Goal: Task Accomplishment & Management: Complete application form

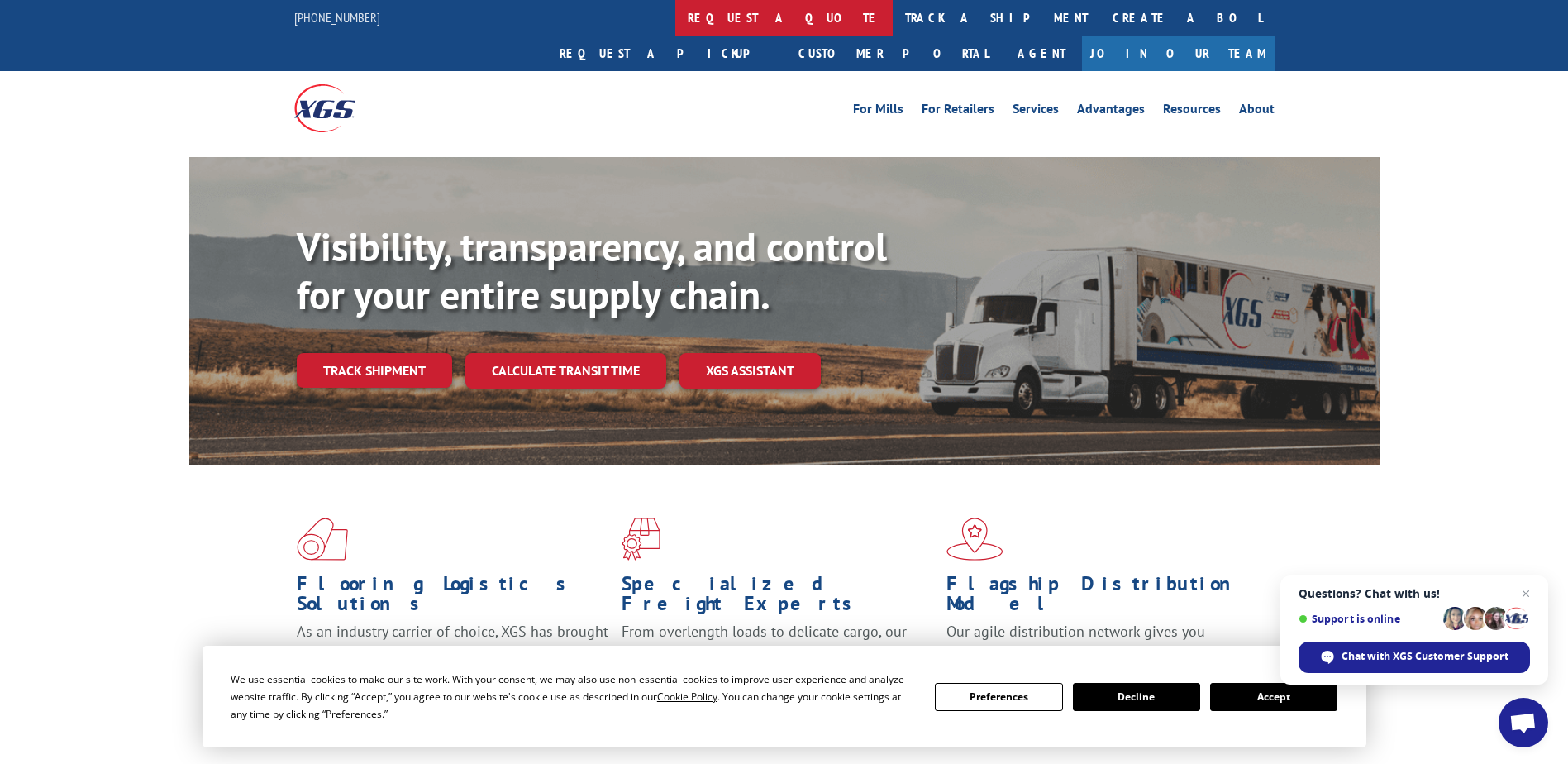
click at [676, 15] on link "request a quote" at bounding box center [784, 17] width 217 height 36
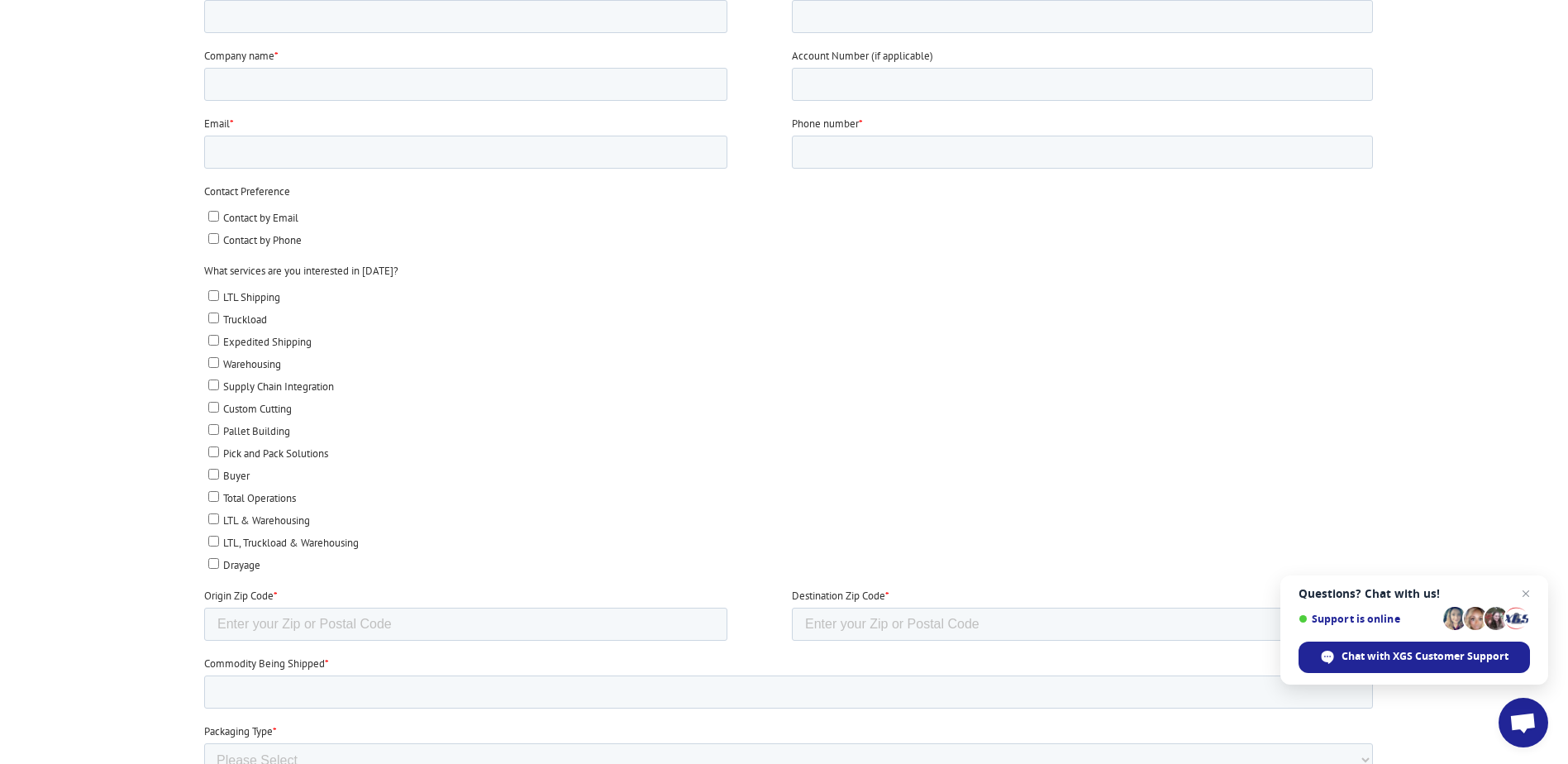
scroll to position [496, 0]
click at [303, 623] on input "Origin Zip Code *" at bounding box center [465, 626] width 524 height 33
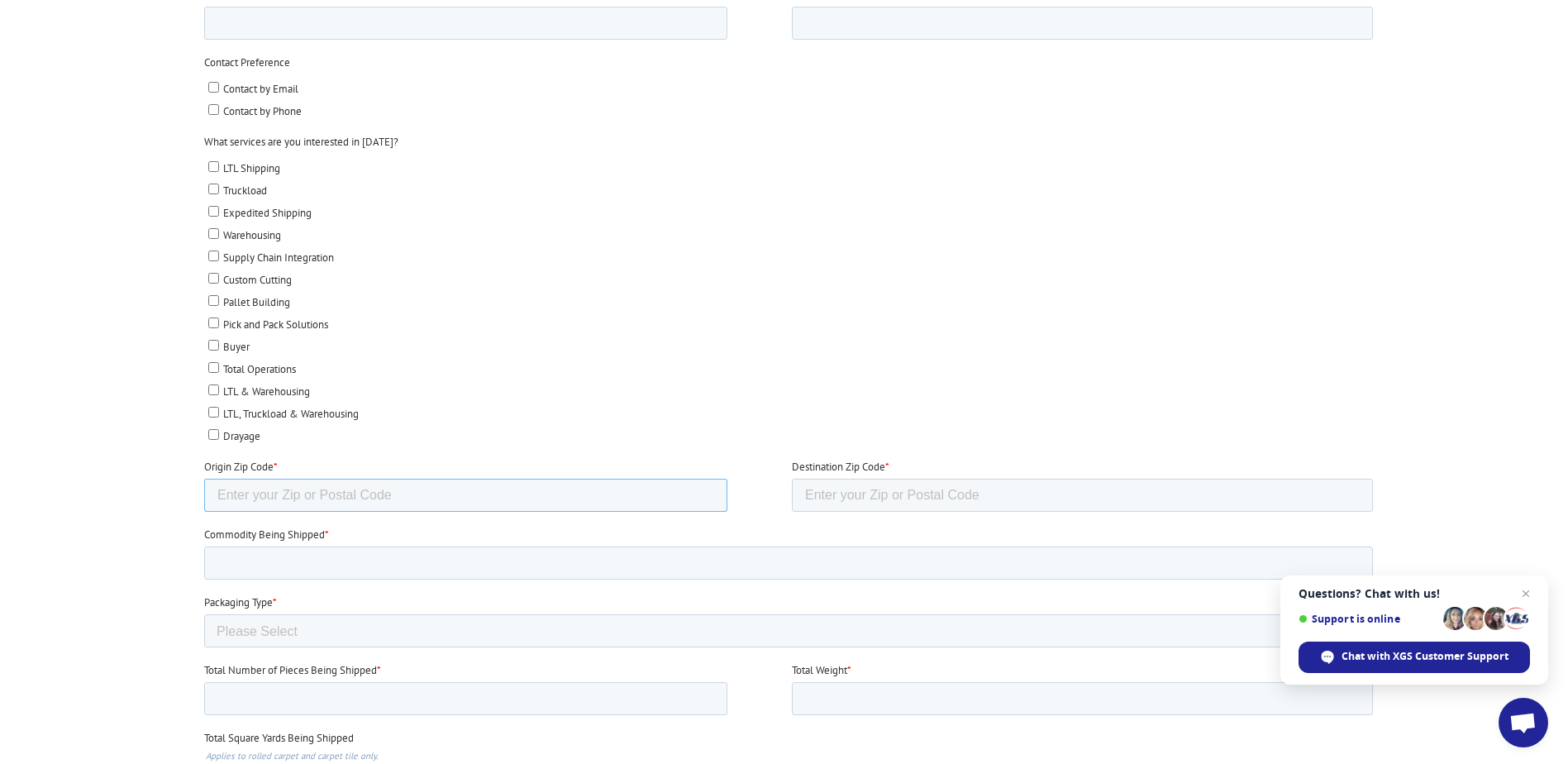
scroll to position [661, 0]
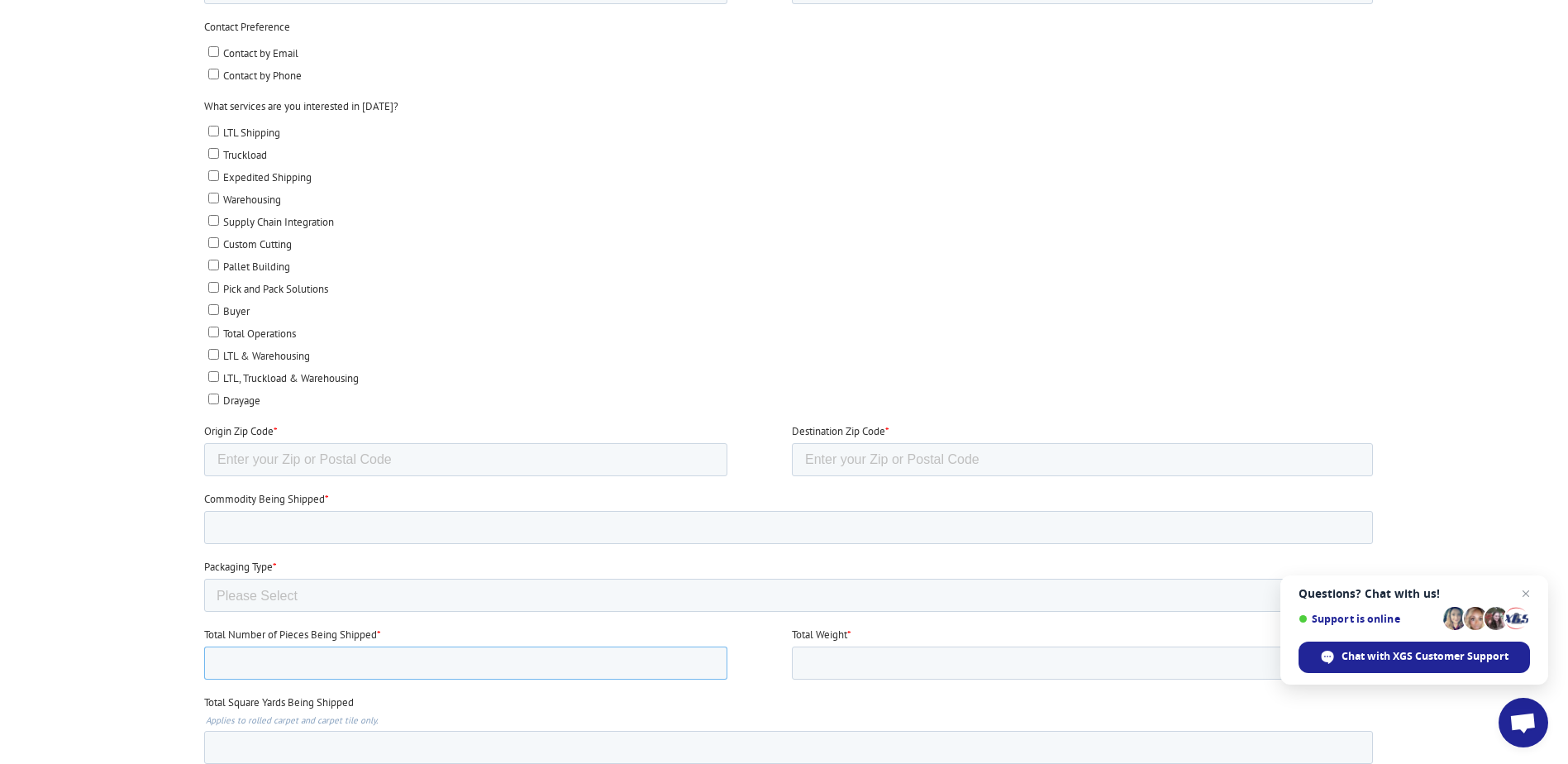
click at [303, 665] on input "Total Number of Pieces Being Shipped *" at bounding box center [465, 663] width 524 height 33
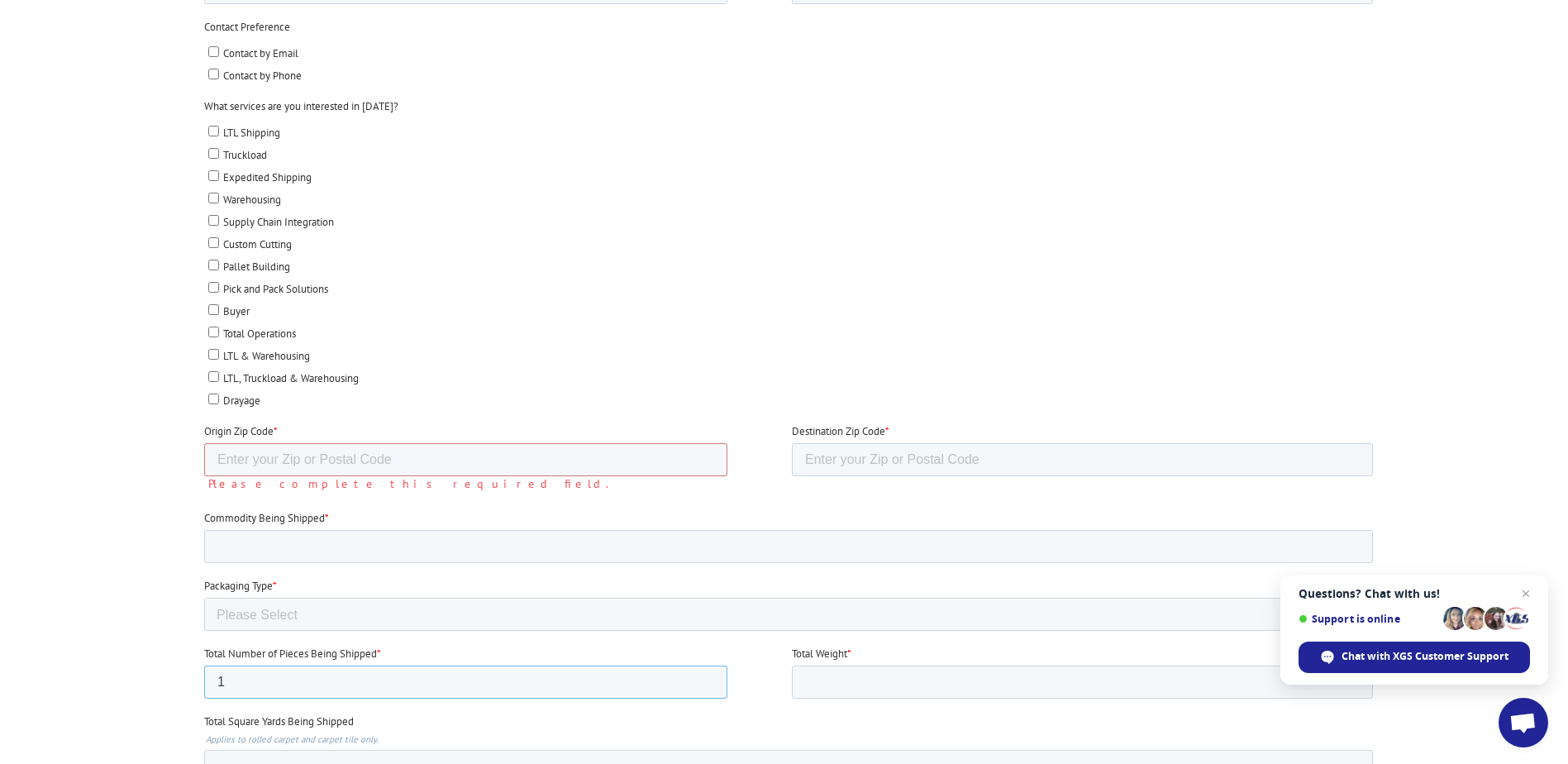
type input "1"
click at [354, 540] on input "Commodity Being Shipped *" at bounding box center [788, 547] width 1169 height 33
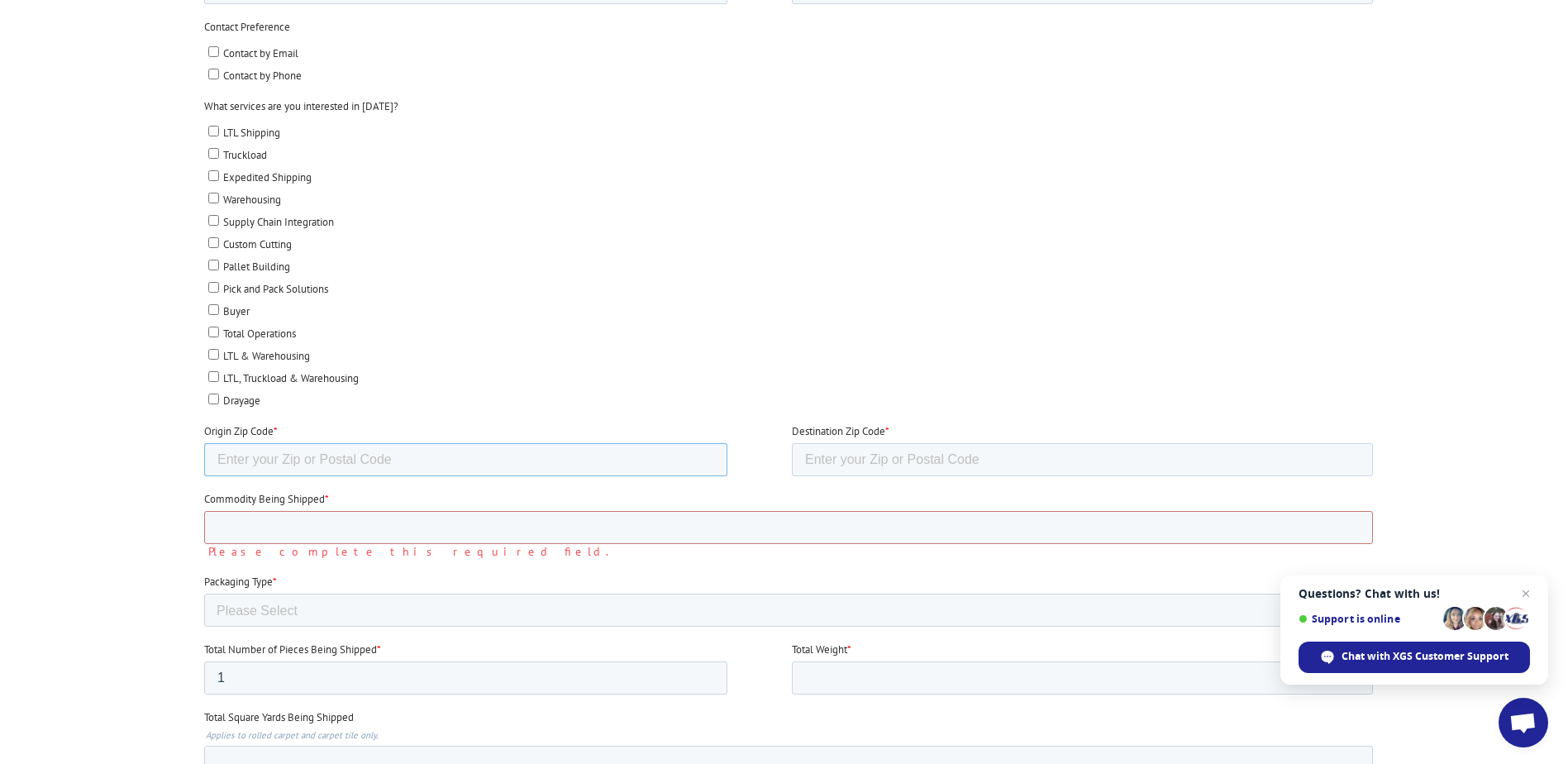
click at [300, 466] on input "Origin Zip Code *" at bounding box center [465, 460] width 524 height 33
click at [407, 613] on select "Please Select Rolled Goods Palletized" at bounding box center [788, 610] width 1169 height 33
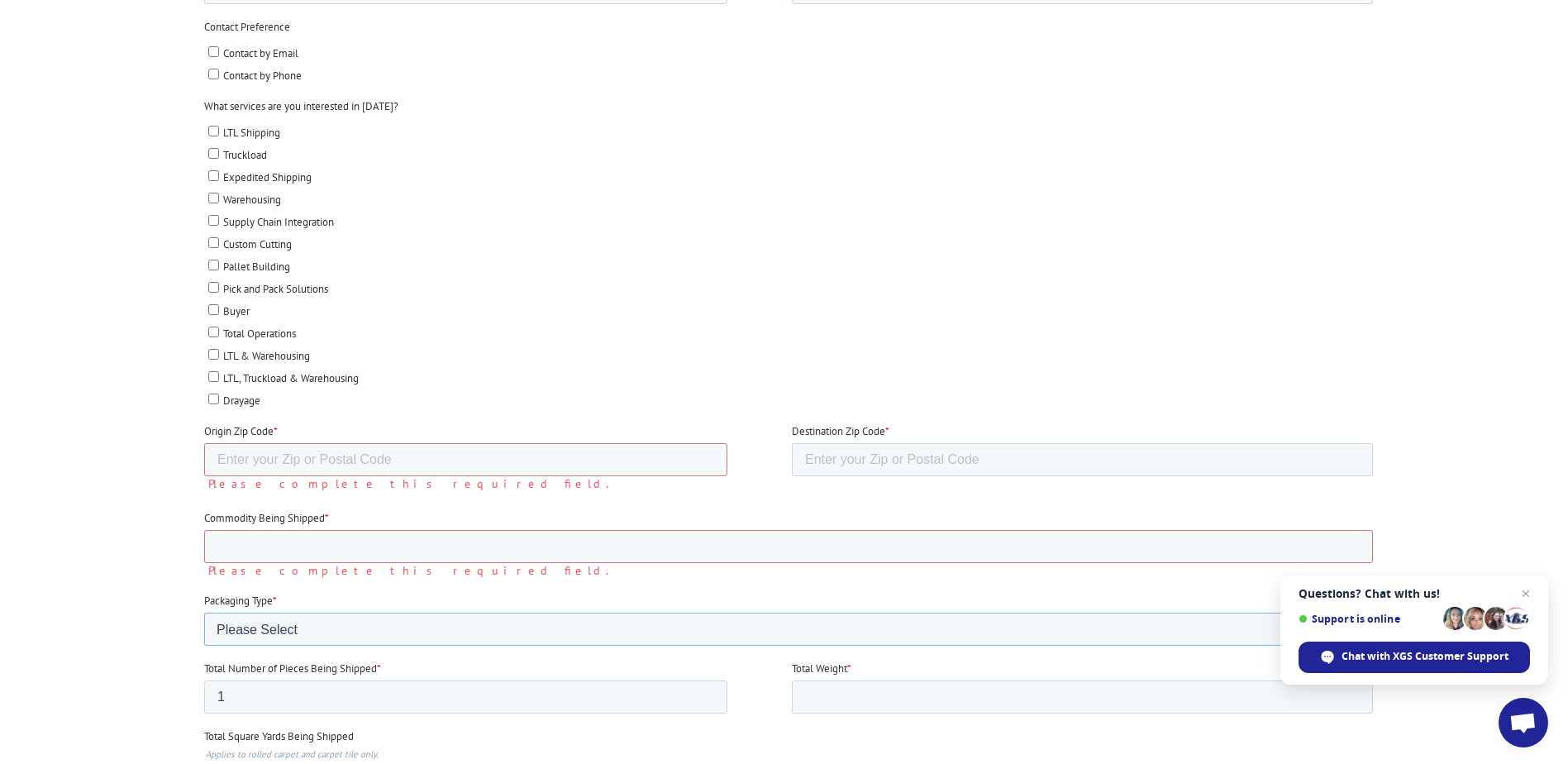
select select "Rolled Carpet"
click at [204, 646] on select "Please Select Rolled Goods Palletized" at bounding box center [788, 629] width 1169 height 33
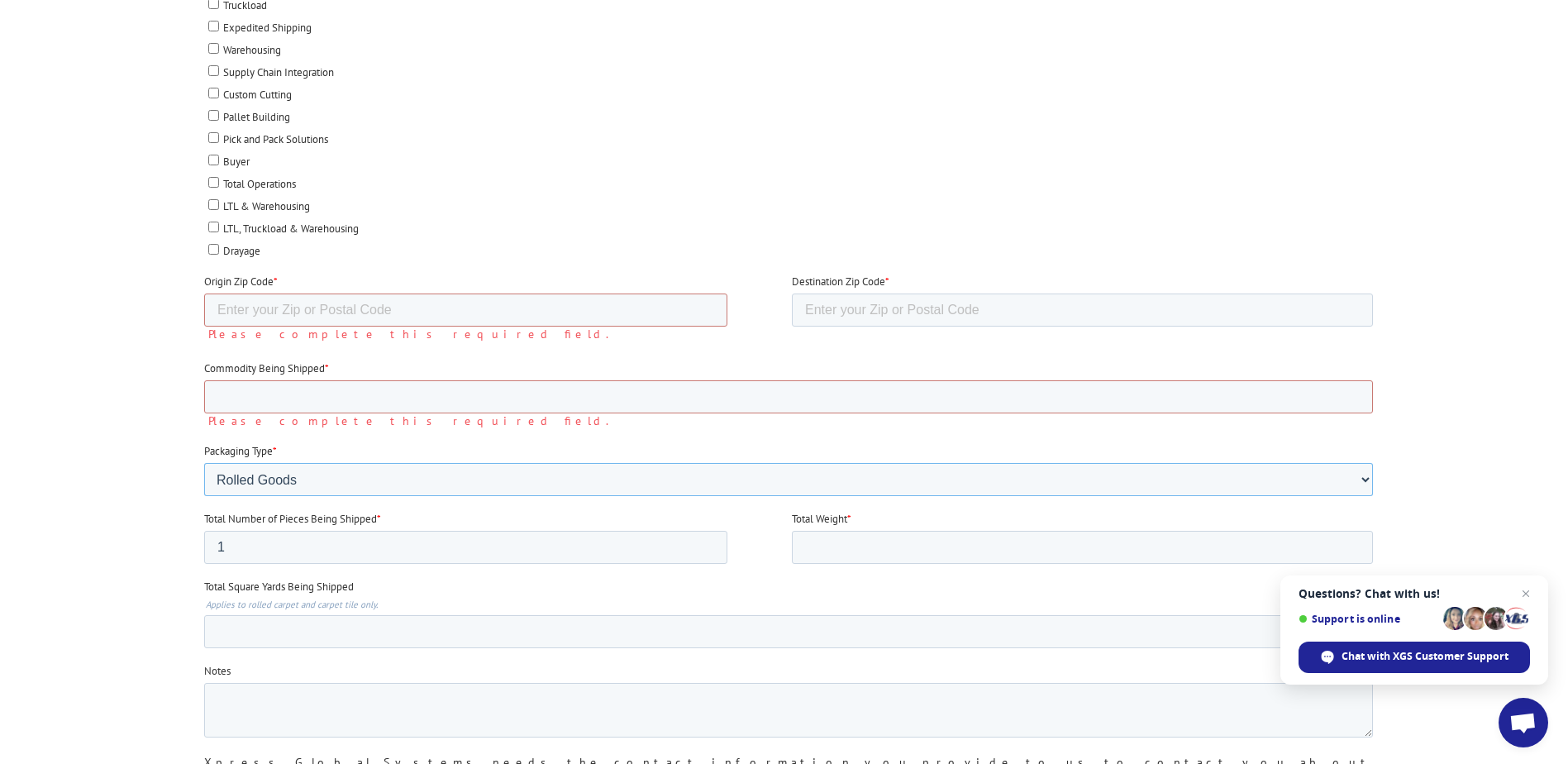
scroll to position [827, 0]
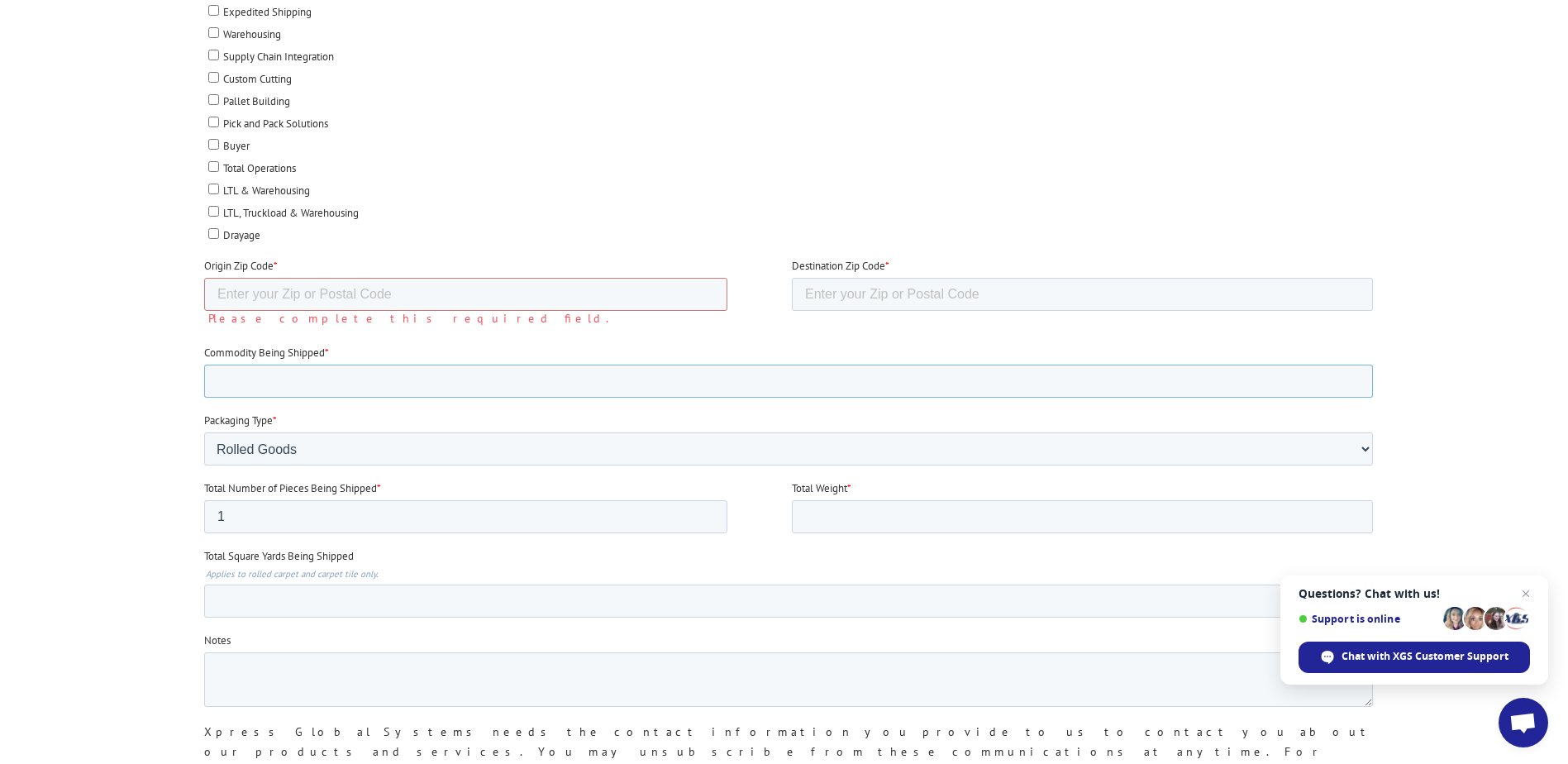
click at [613, 382] on input "Commodity Being Shipped *" at bounding box center [788, 382] width 1169 height 33
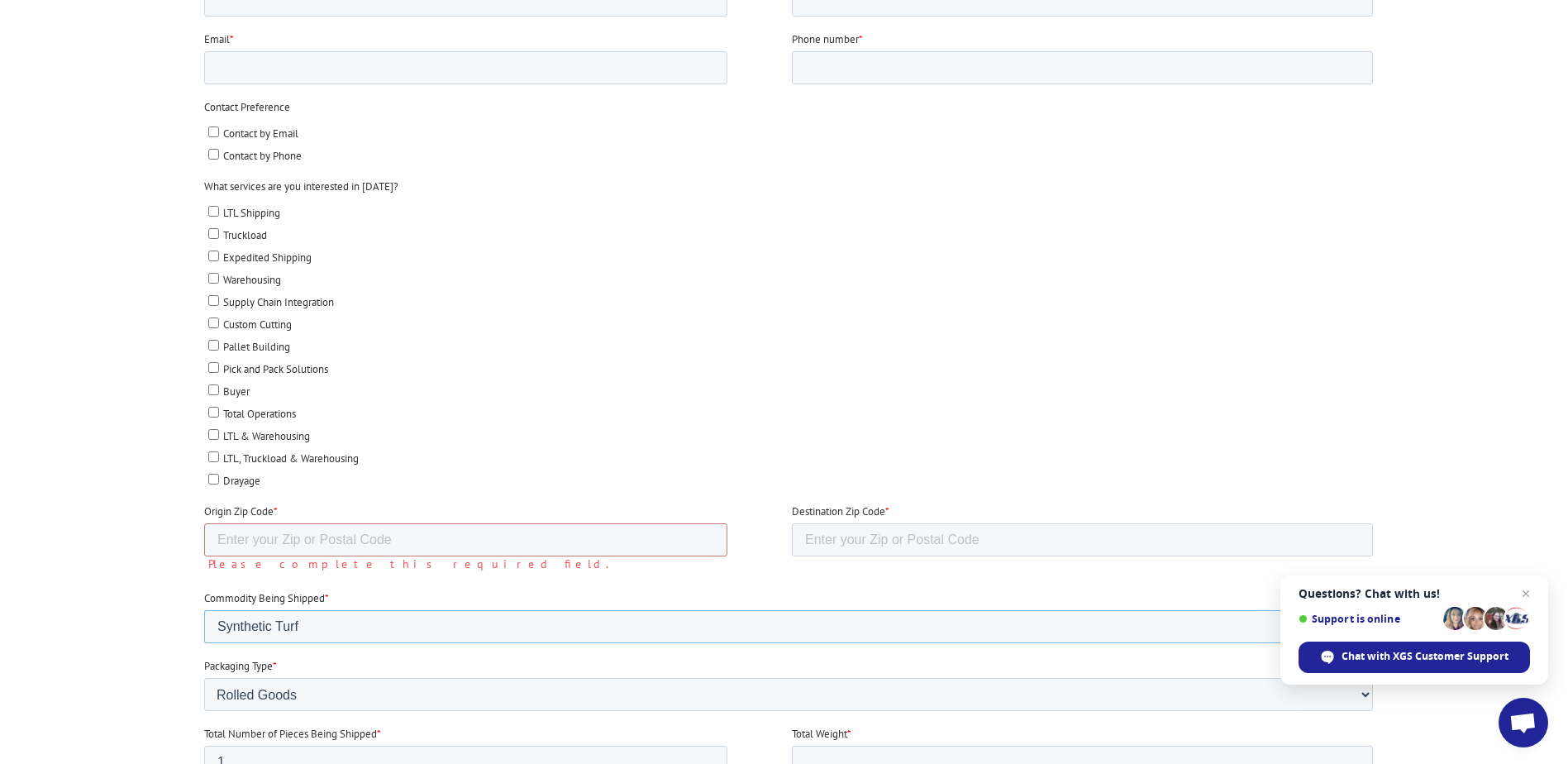
scroll to position [579, 0]
type input "Synthetic Turf"
click at [212, 215] on input "LTL Shipping" at bounding box center [213, 214] width 11 height 11
checkbox input "true"
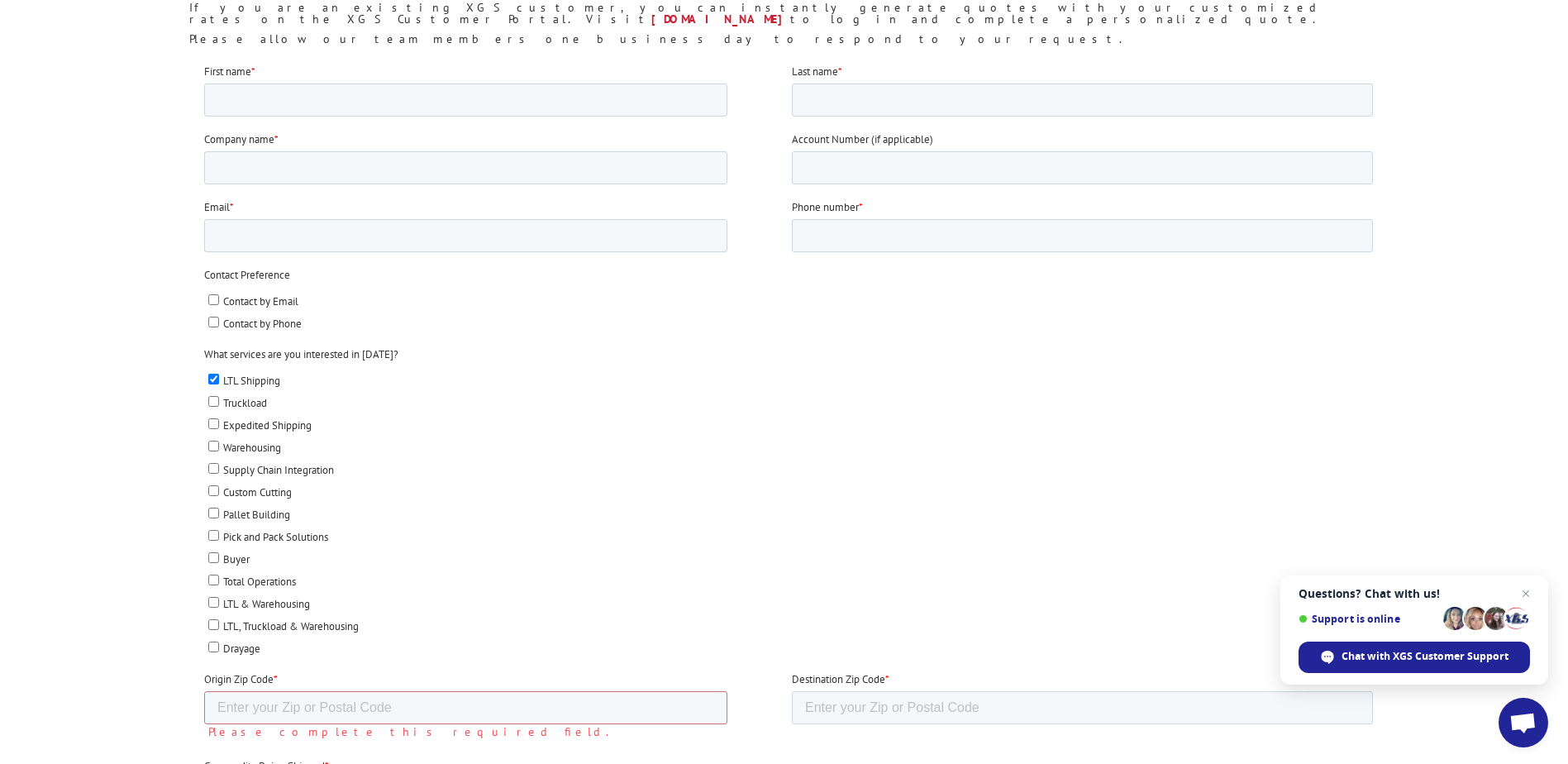
click at [216, 299] on input "Contact by Email" at bounding box center [213, 299] width 11 height 11
checkbox input "true"
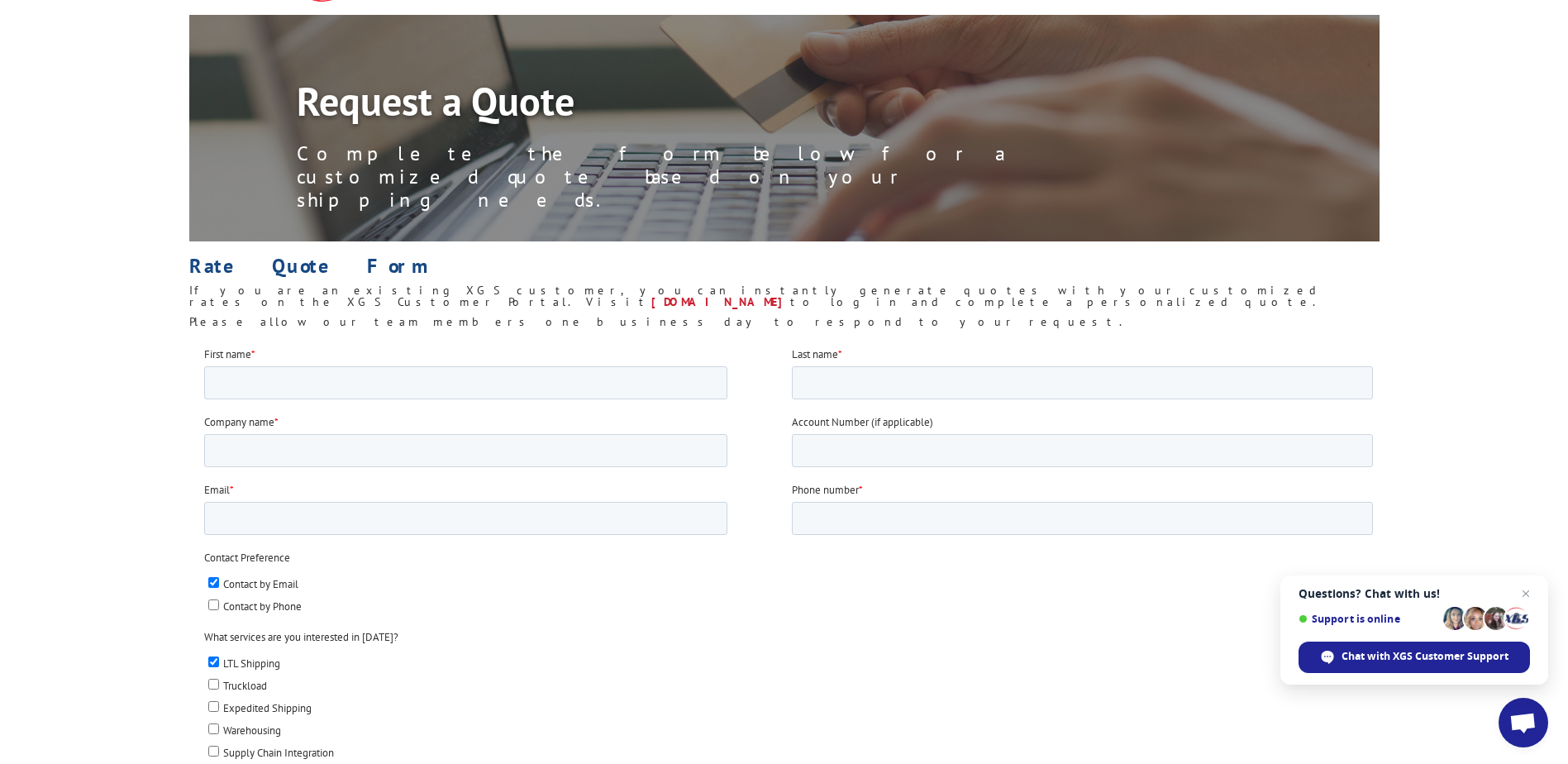
scroll to position [0, 0]
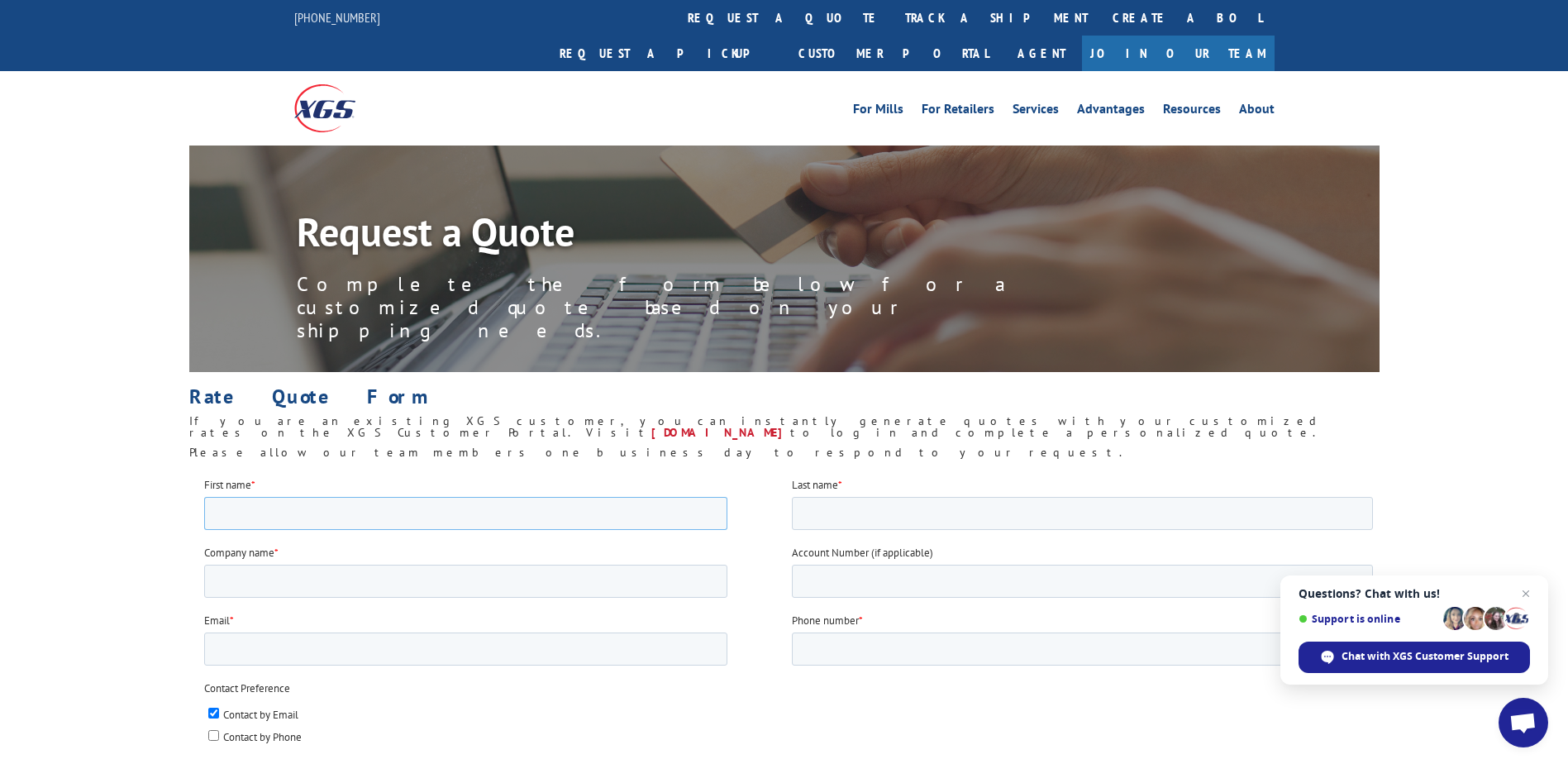
click at [336, 515] on input "First name *" at bounding box center [465, 513] width 524 height 33
type input "[PERSON_NAME]"
type input "Karmie"
click at [261, 573] on input "Company name *" at bounding box center [465, 581] width 524 height 33
type input "FOREVERLAWN PACIFIC COAST"
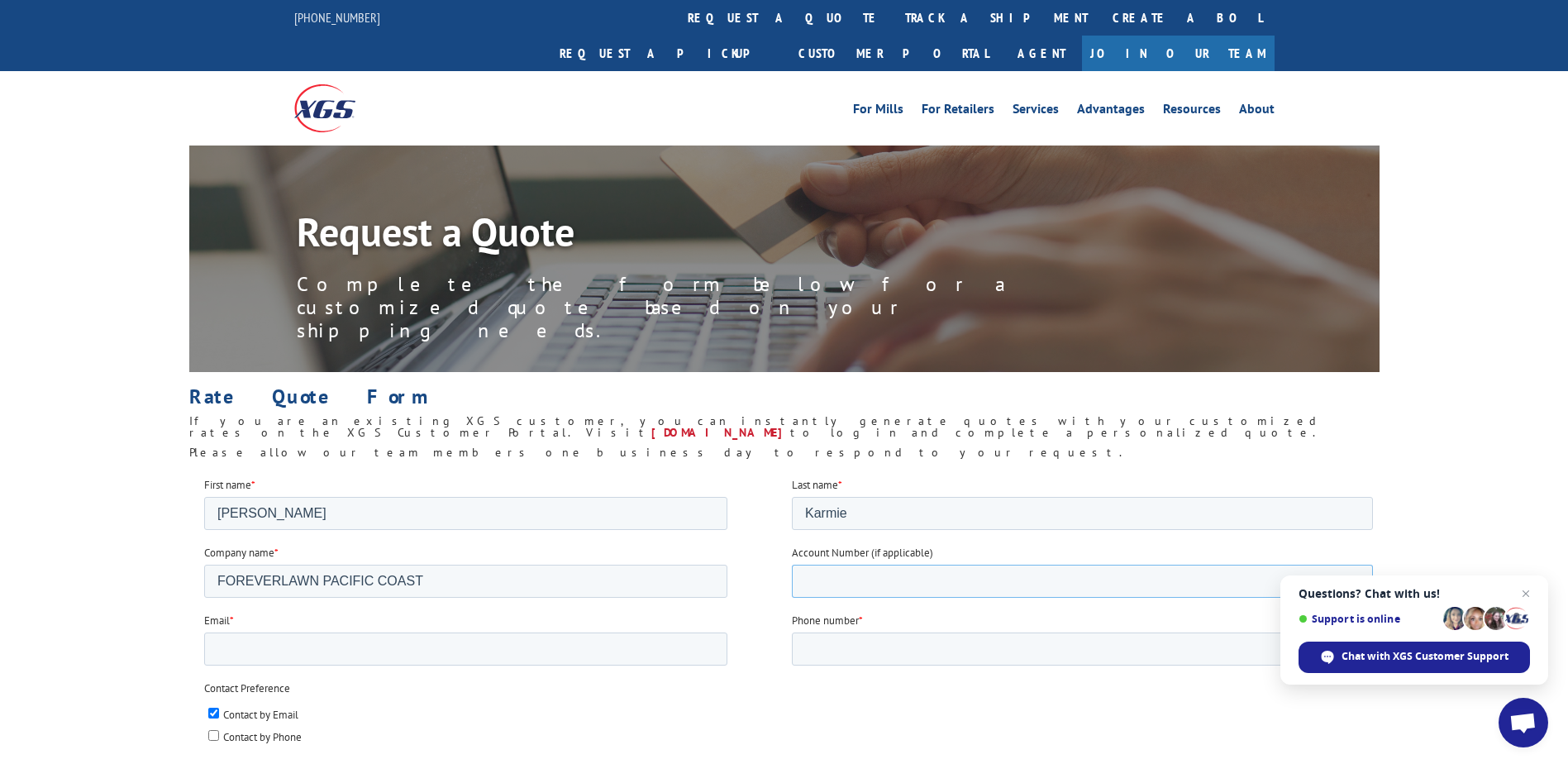
click at [897, 570] on input "Account Number (if applicable)" at bounding box center [1082, 581] width 581 height 33
type input "44685"
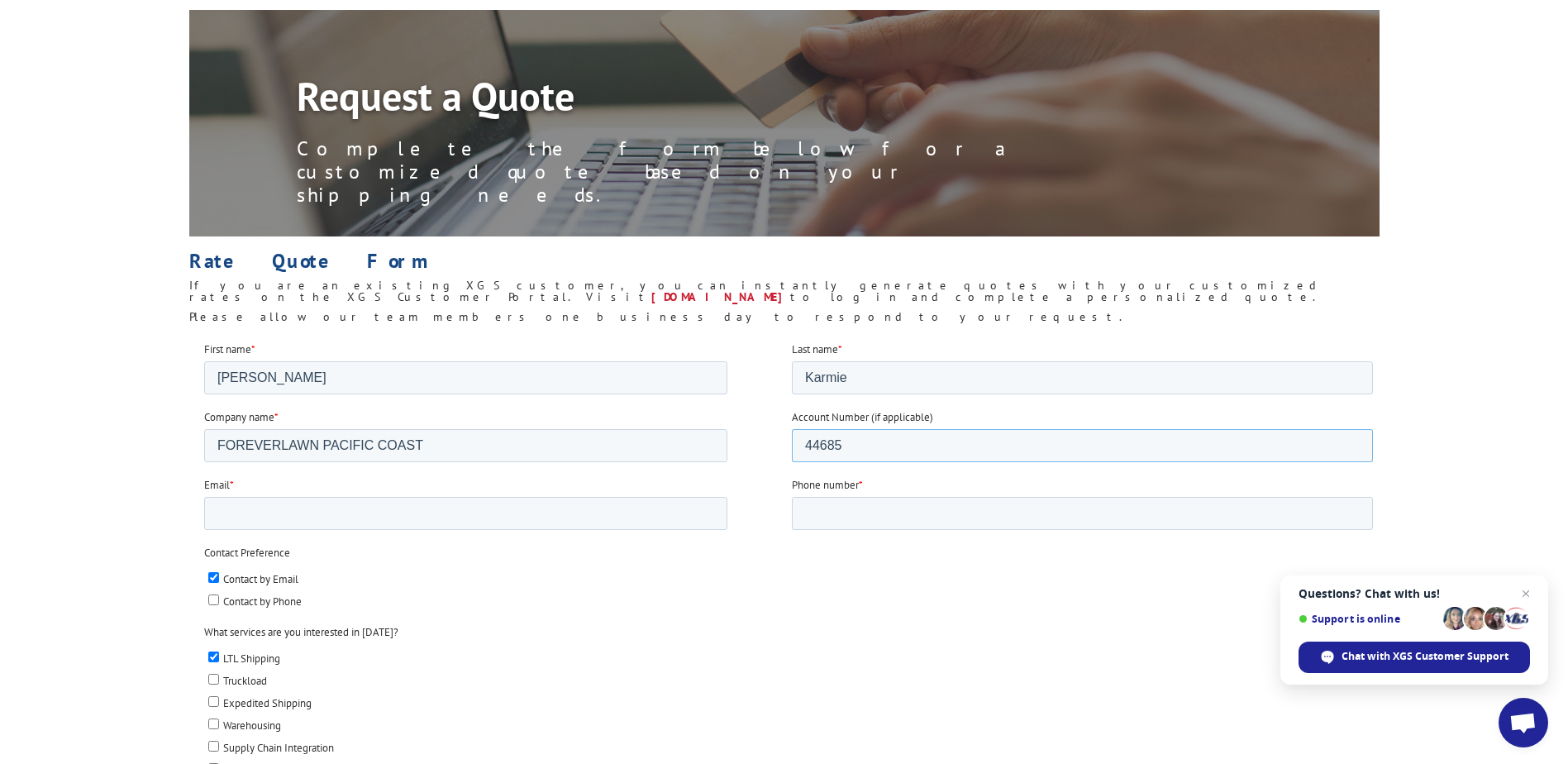
scroll to position [165, 0]
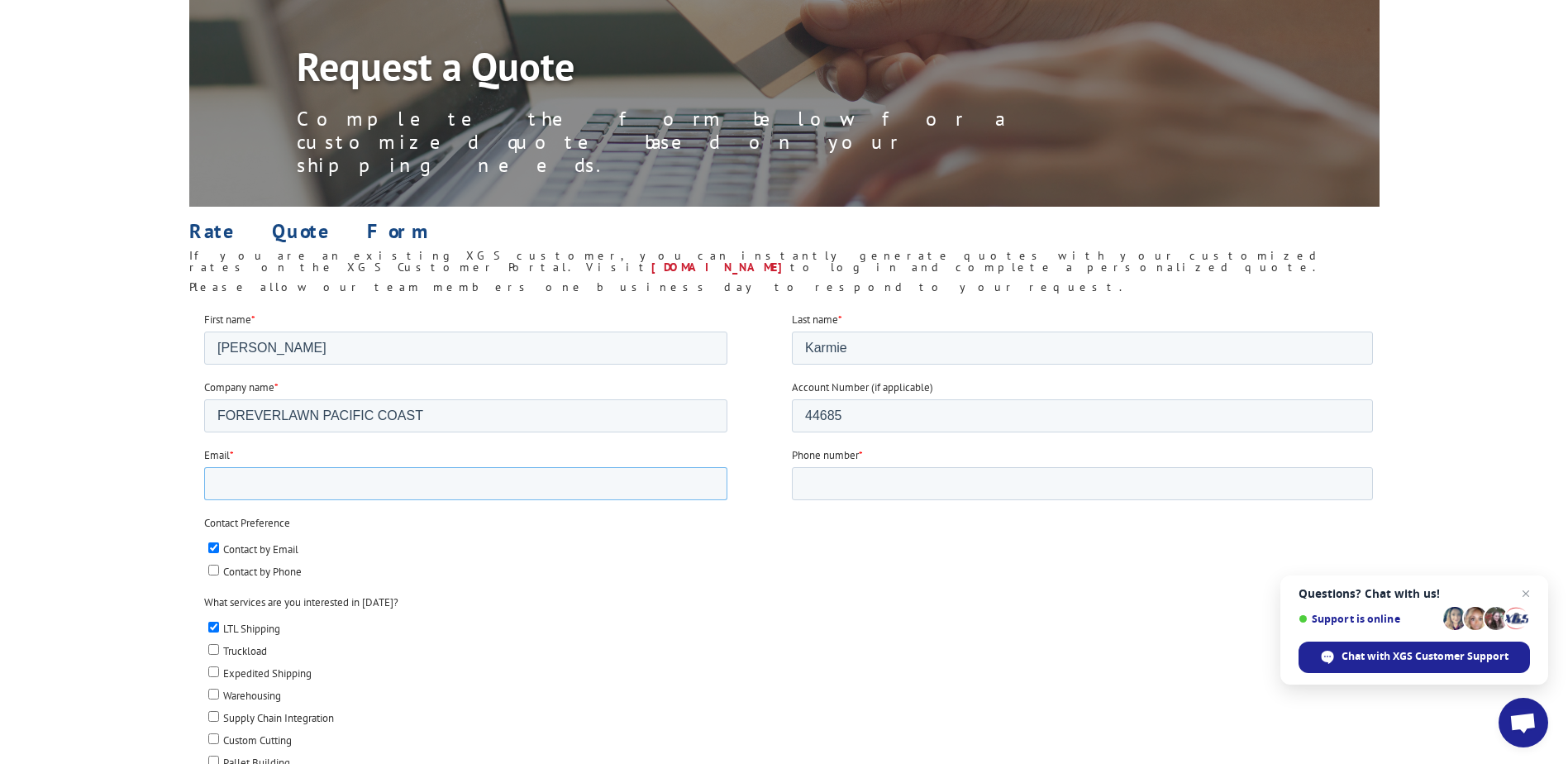
click at [574, 483] on input "Email *" at bounding box center [465, 482] width 524 height 33
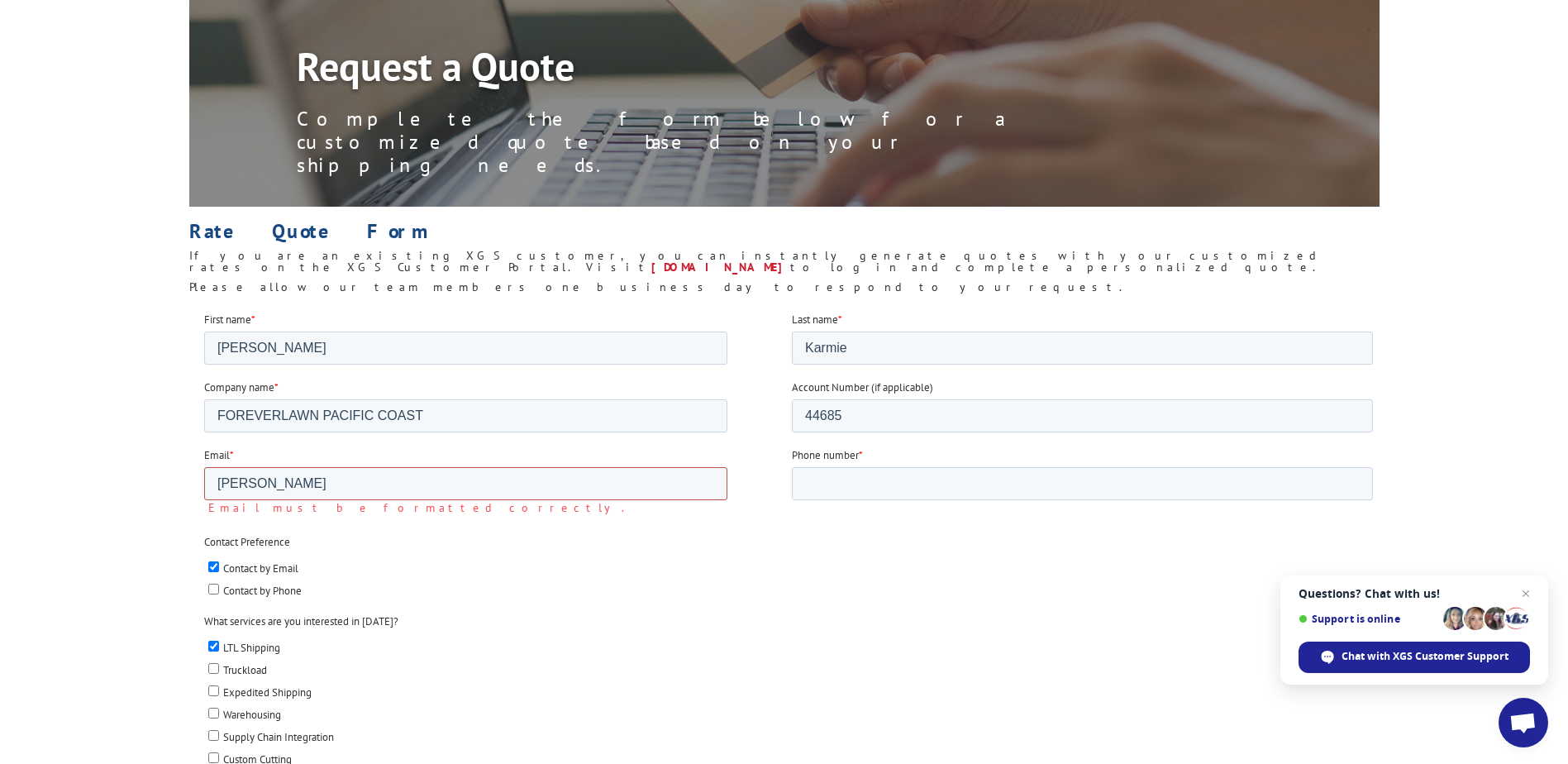
type input "[PERSON_NAME][EMAIL_ADDRESS][DOMAIN_NAME]"
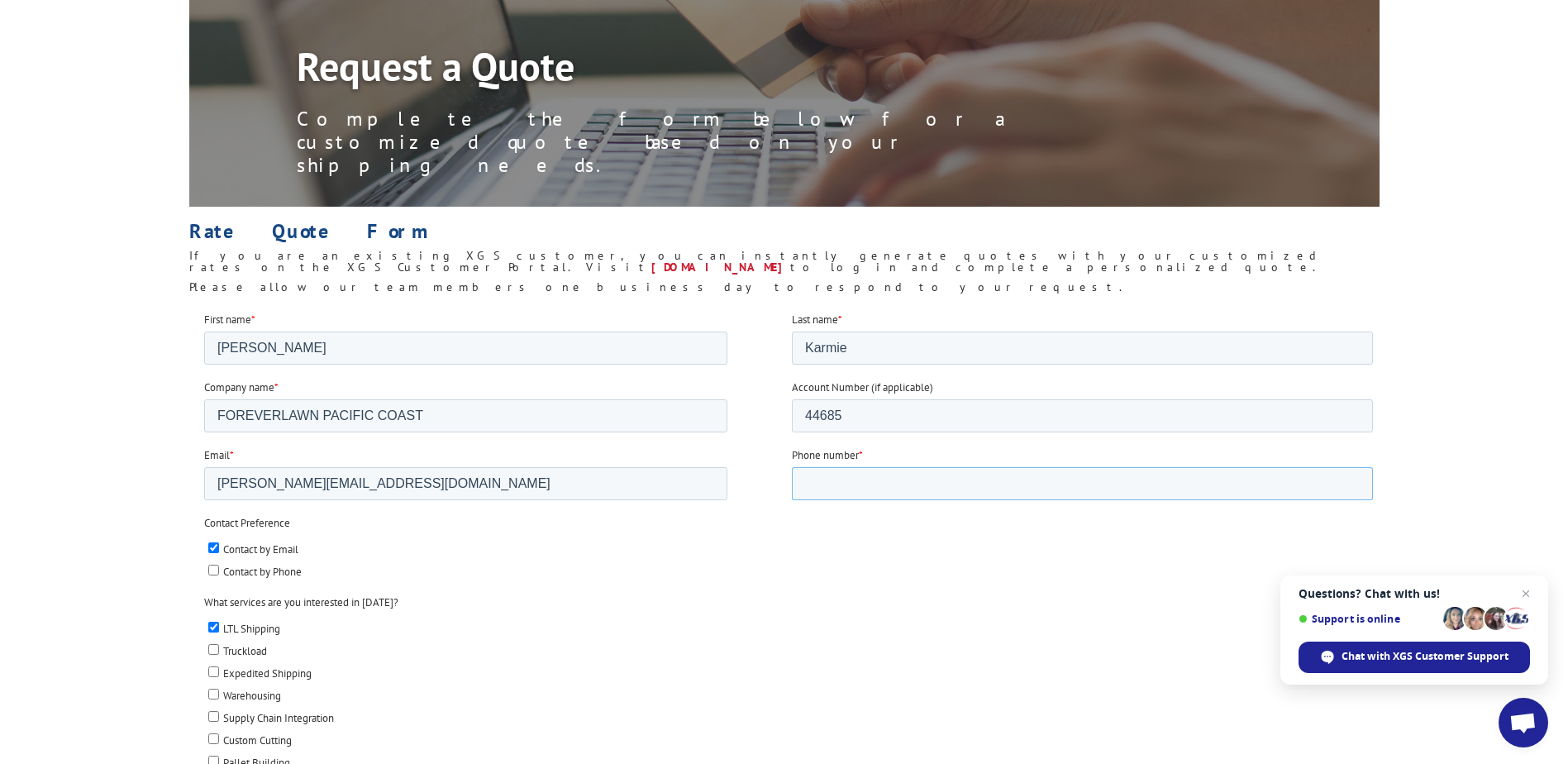
click at [954, 479] on input "Phone number *" at bounding box center [1082, 482] width 581 height 33
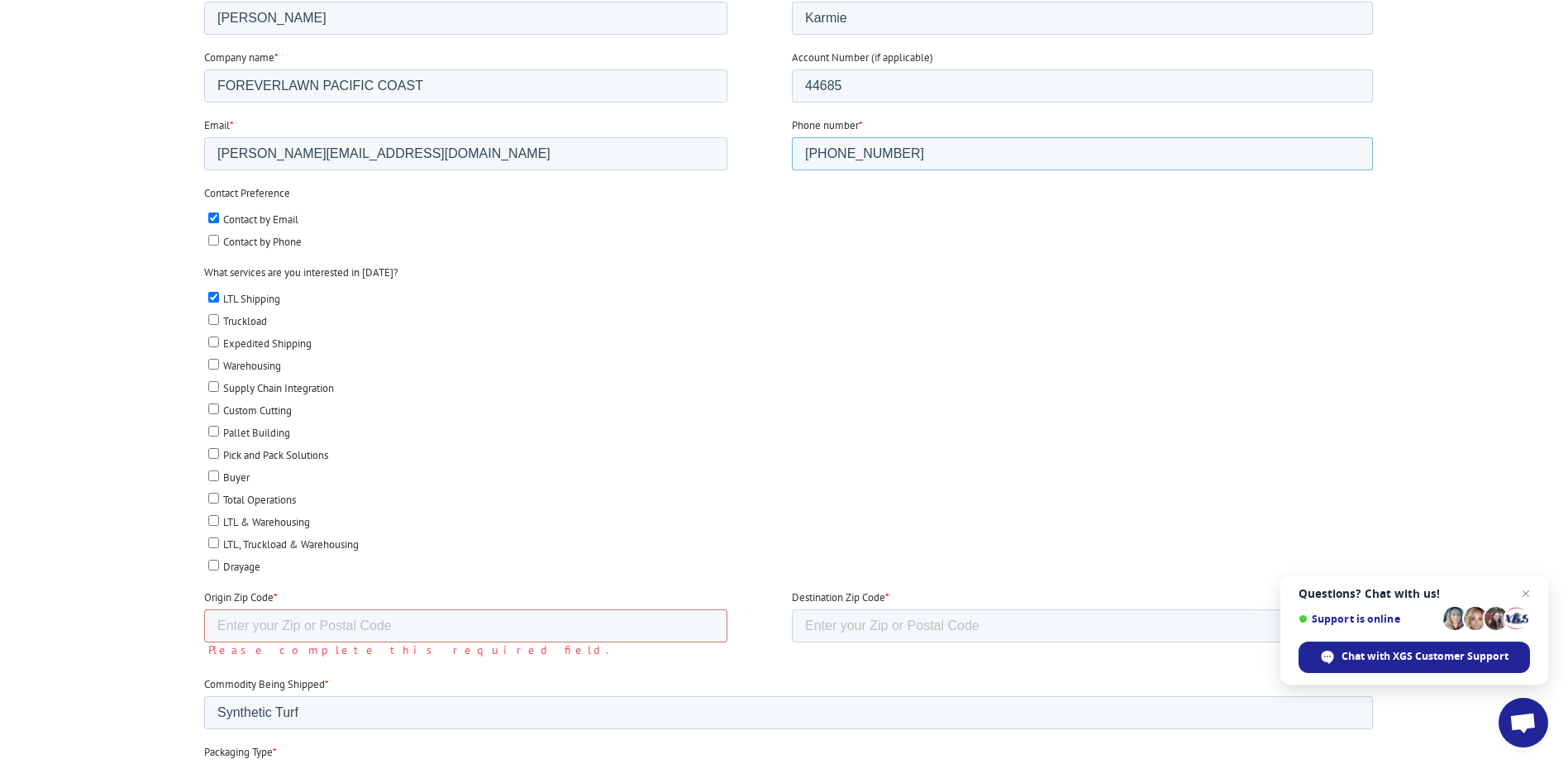
scroll to position [496, 0]
type input "[PHONE_NUMBER]"
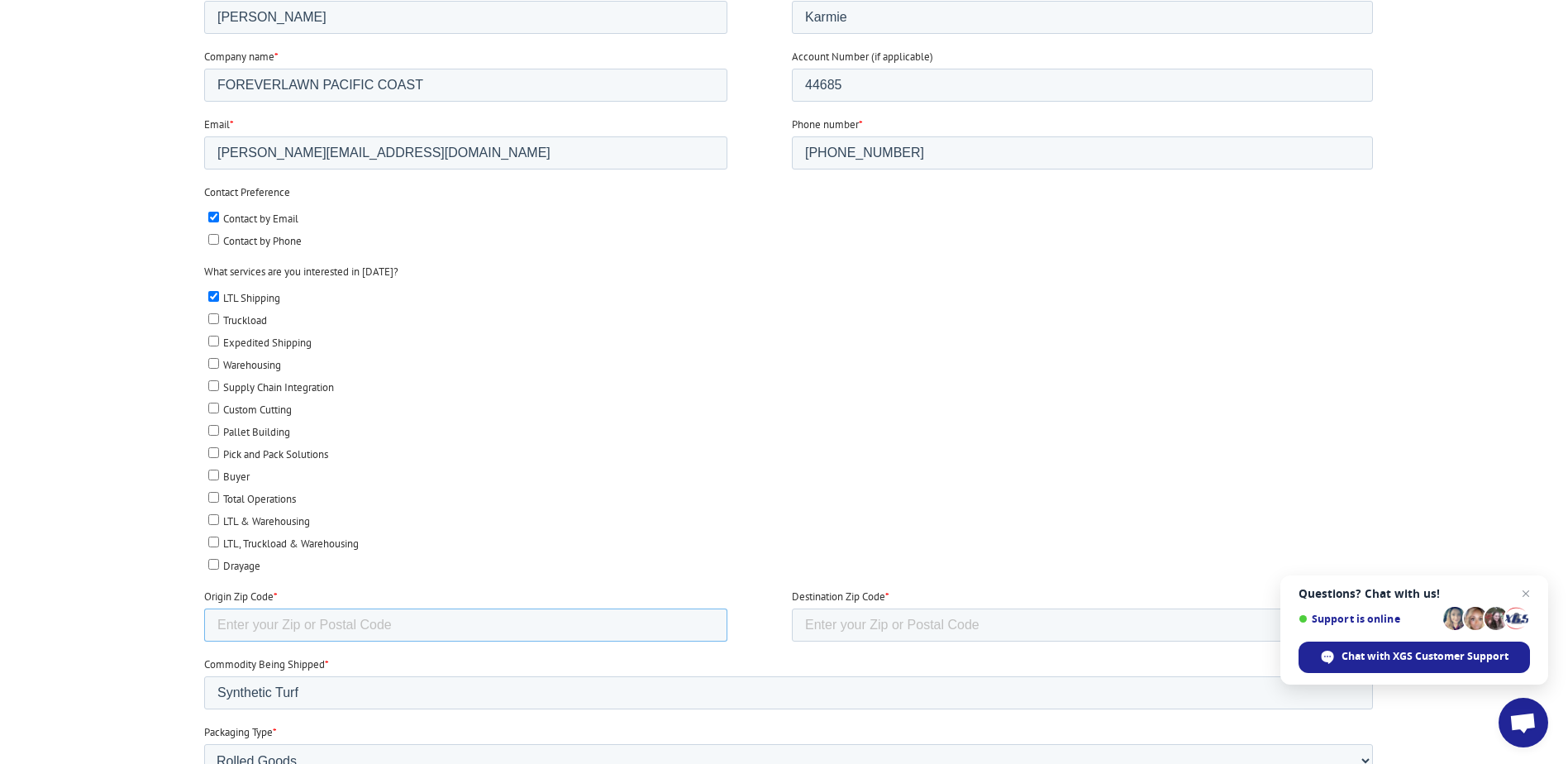
click at [539, 621] on input "Origin Zip Code *" at bounding box center [465, 626] width 524 height 33
type input "30721"
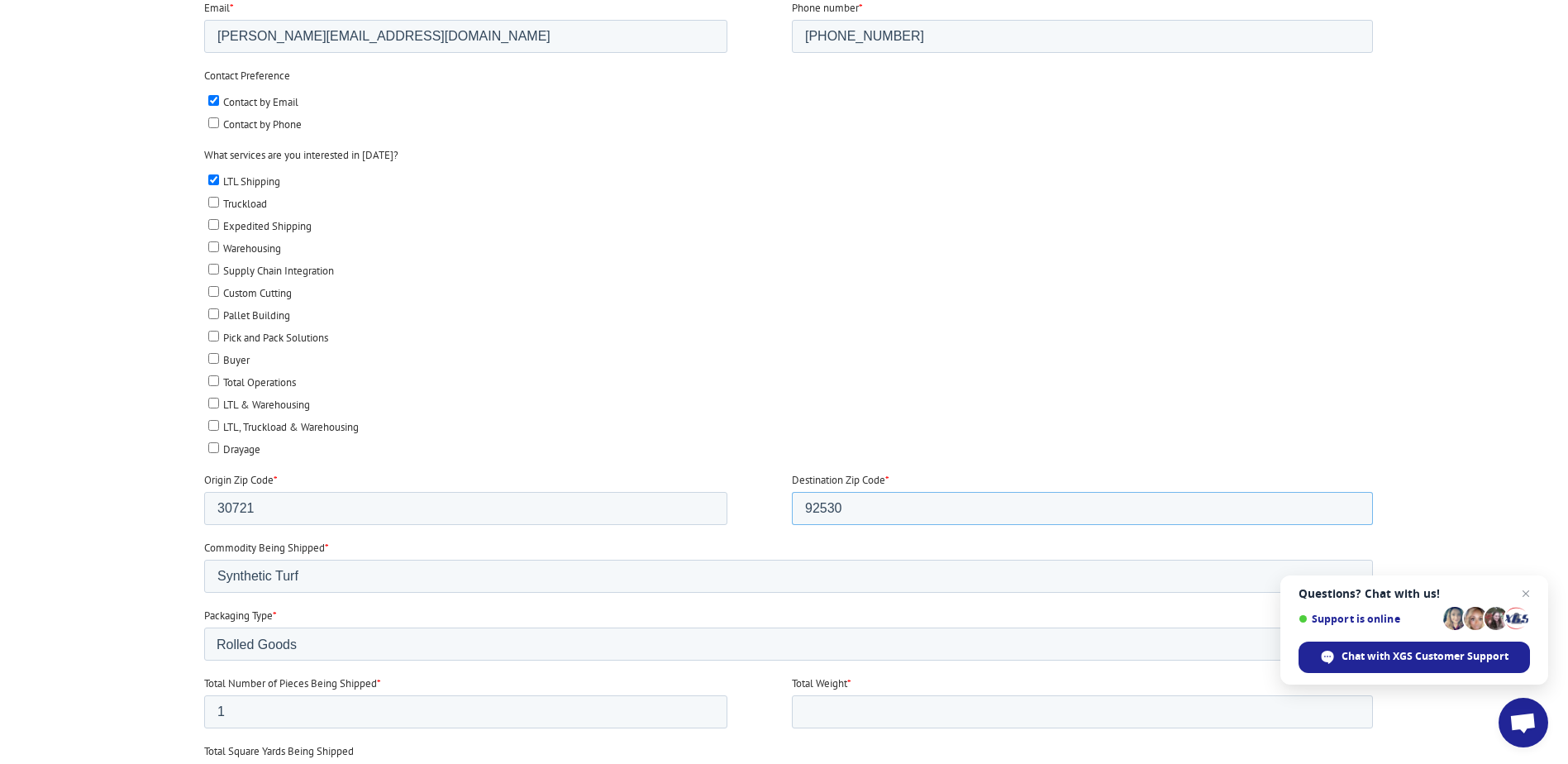
scroll to position [744, 0]
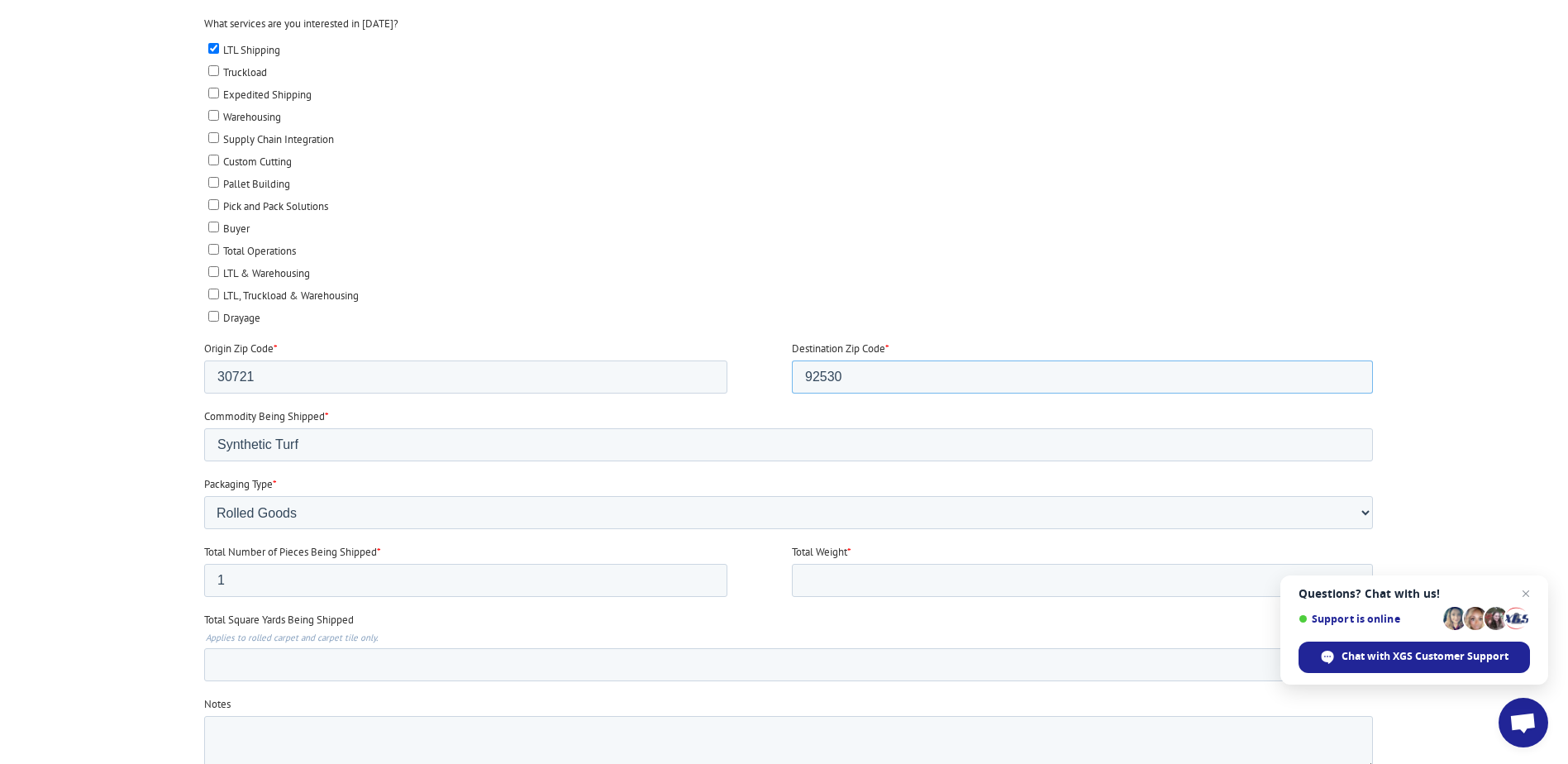
type input "92530"
click at [835, 588] on input "Total Weight *" at bounding box center [1082, 581] width 581 height 33
type input "1038"
click at [340, 672] on input "Total Square Yards Being Shipped" at bounding box center [788, 665] width 1169 height 33
type input "139"
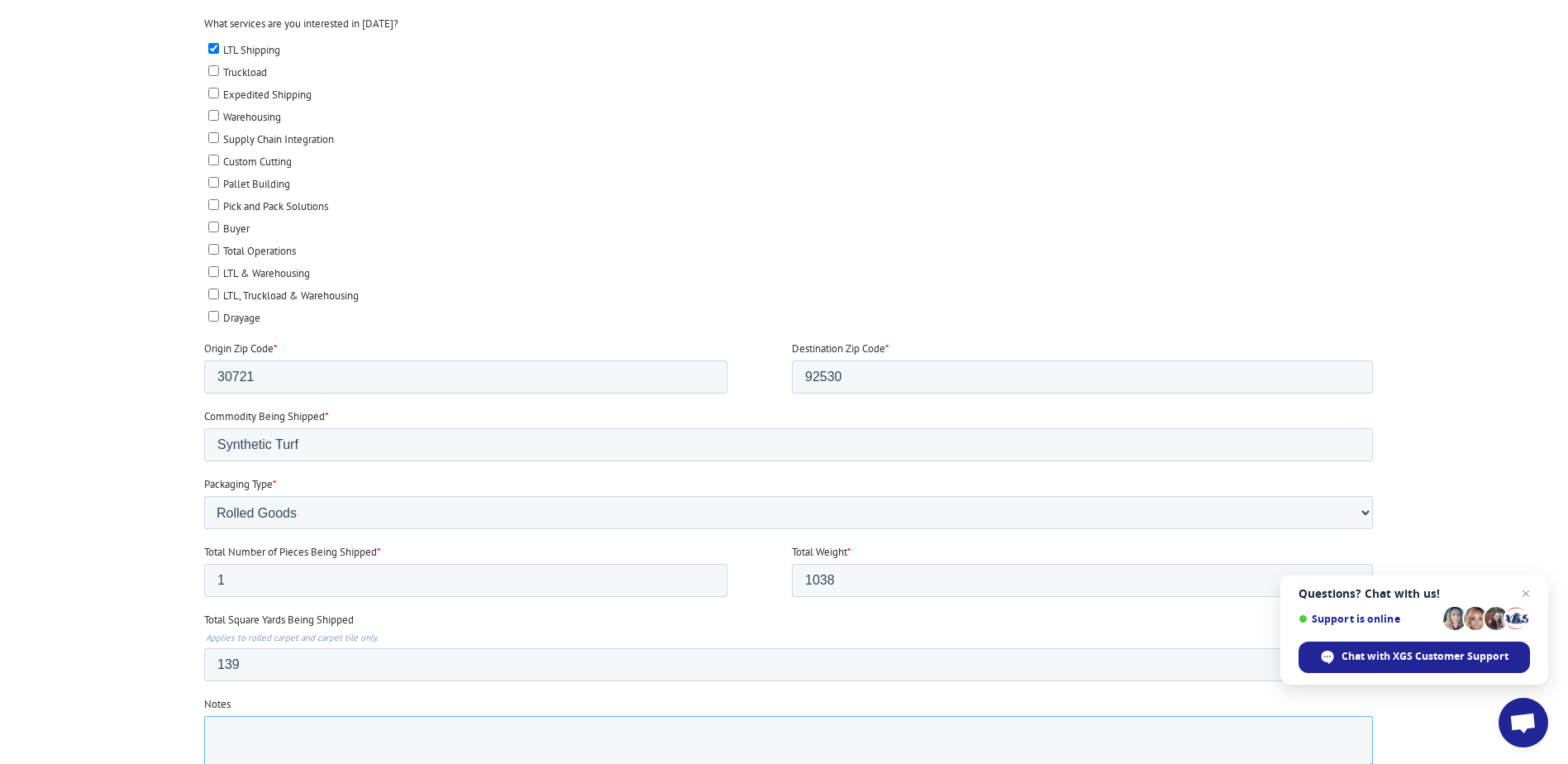
click at [426, 741] on textarea "Notes" at bounding box center [788, 744] width 1169 height 55
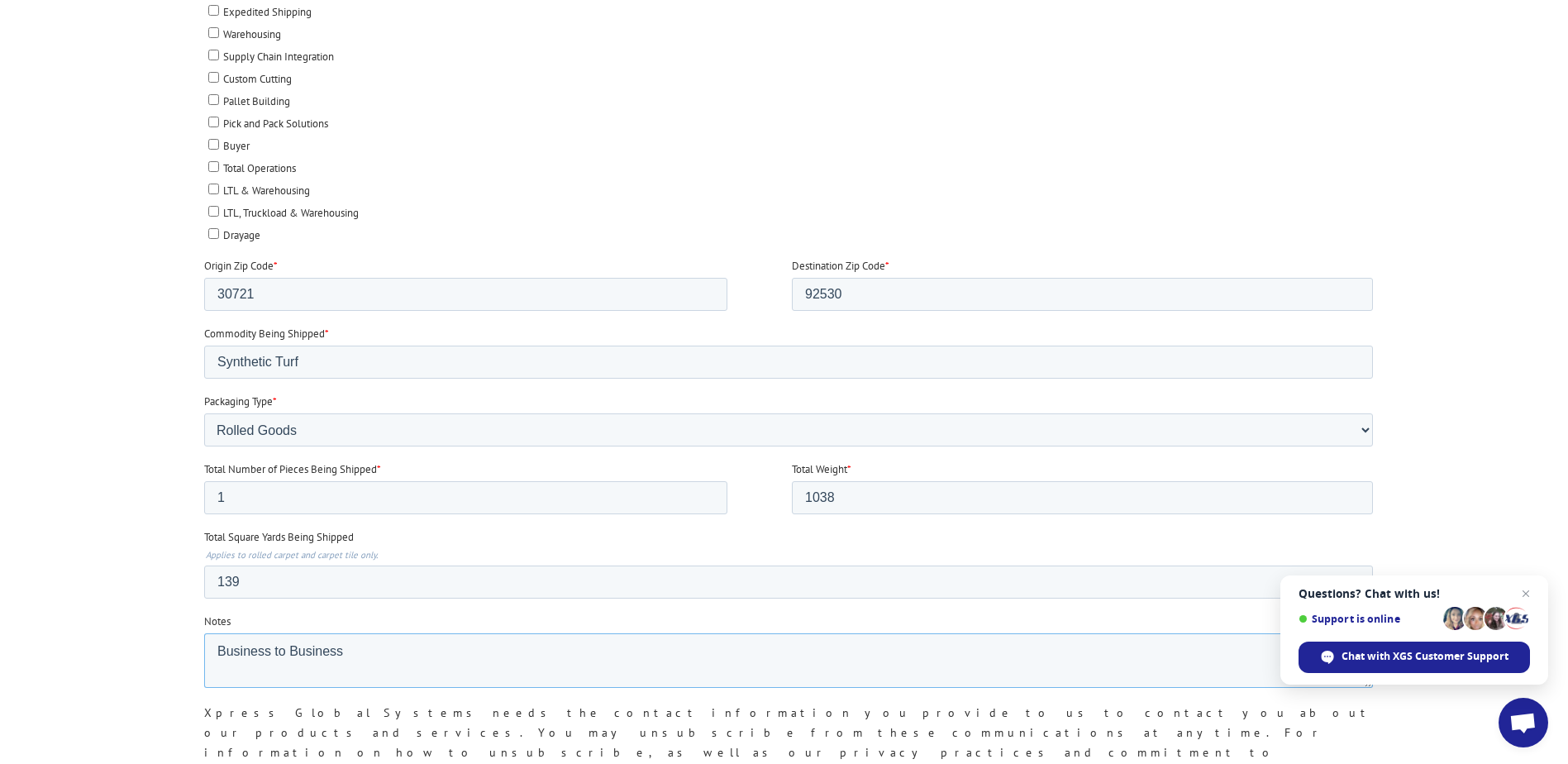
type textarea "Business to Business"
